Goal: Navigation & Orientation: Understand site structure

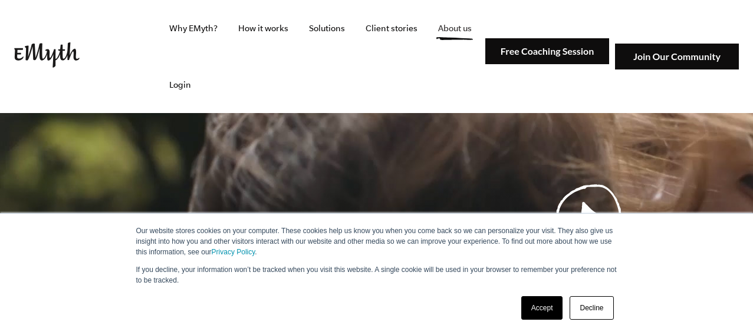
click at [440, 22] on link "About us" at bounding box center [454, 28] width 52 height 57
click at [526, 306] on link "Accept" at bounding box center [542, 308] width 42 height 24
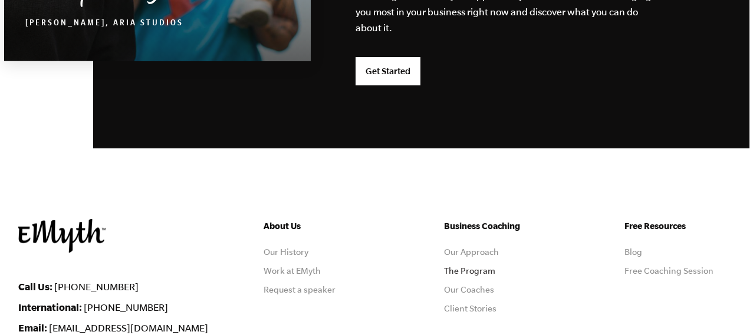
scroll to position [3340, 0]
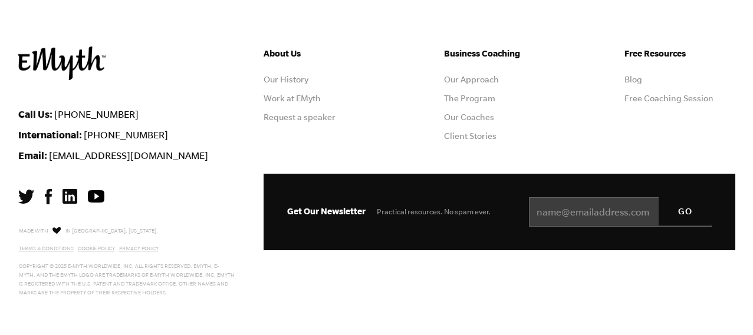
click at [48, 200] on img at bounding box center [48, 196] width 7 height 15
click at [138, 244] on p "Made with in Ashland, Oregon. Terms & Conditions Cookie Policy Privacy Policy C…" at bounding box center [127, 261] width 216 height 72
click at [143, 250] on link "Privacy Policy" at bounding box center [138, 249] width 39 height 6
drag, startPoint x: 63, startPoint y: 248, endPoint x: 70, endPoint y: 250, distance: 6.7
click at [62, 249] on link "Terms & Conditions" at bounding box center [46, 249] width 55 height 6
